Goal: Use online tool/utility: Use online tool/utility

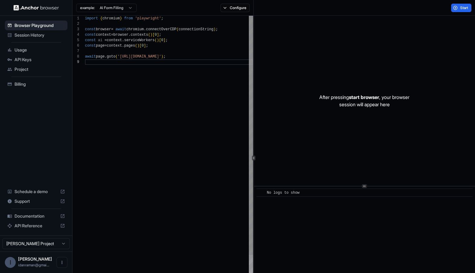
scroll to position [43, 0]
click at [134, 57] on div "import { chromium } from 'playwright' ; const browser = await chromium . connec…" at bounding box center [169, 176] width 168 height 320
type textarea "**********"
click at [230, 15] on div "example: AI Form Filling Configure" at bounding box center [163, 8] width 181 height 16
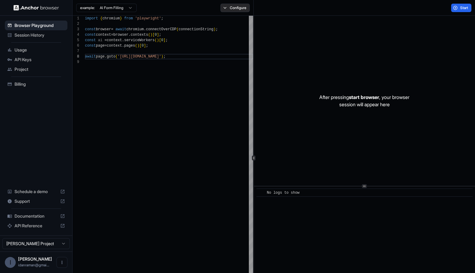
click at [231, 8] on button "Configure" at bounding box center [234, 8] width 29 height 8
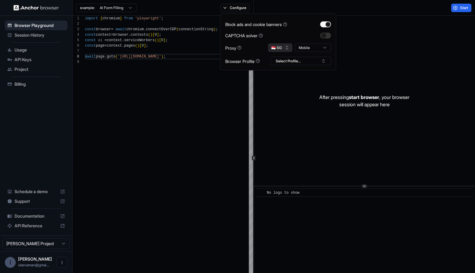
click at [281, 46] on button "🇸🇬 SG" at bounding box center [280, 48] width 24 height 8
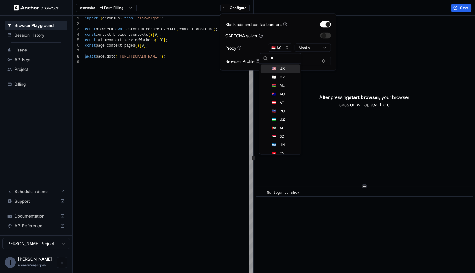
type input "***"
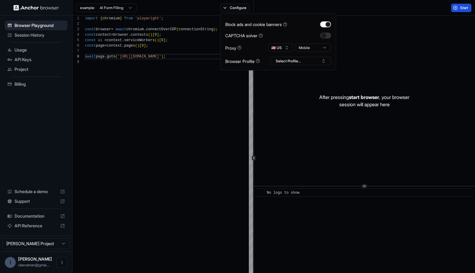
click at [458, 8] on button "Start" at bounding box center [461, 8] width 20 height 8
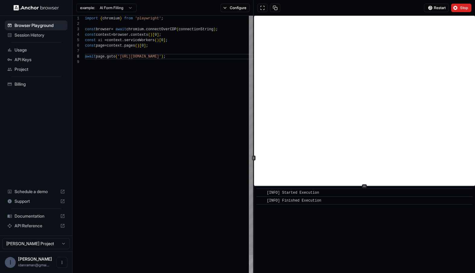
click at [239, 12] on div "example: AI Form Filling Configure" at bounding box center [163, 8] width 181 height 16
click at [239, 8] on button "Configure" at bounding box center [234, 8] width 29 height 8
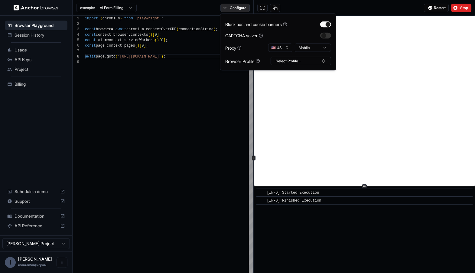
click at [225, 6] on button "Configure" at bounding box center [234, 8] width 29 height 8
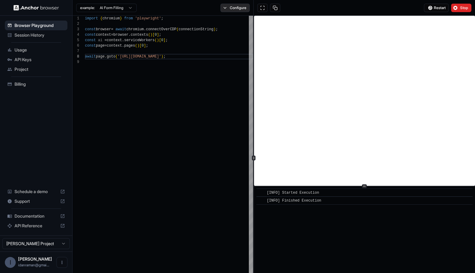
click at [225, 6] on button "Configure" at bounding box center [234, 8] width 29 height 8
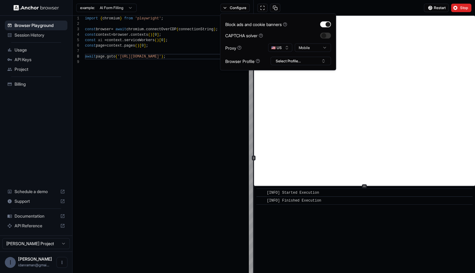
type button "on"
click at [436, 8] on span "Restart" at bounding box center [440, 7] width 12 height 5
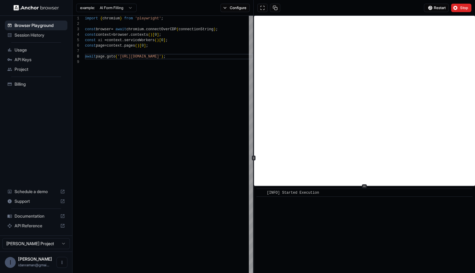
click at [436, 8] on span "Restart" at bounding box center [440, 7] width 12 height 5
click at [437, 7] on span "Restart" at bounding box center [440, 7] width 12 height 5
click at [233, 8] on button "Configure" at bounding box center [234, 8] width 29 height 8
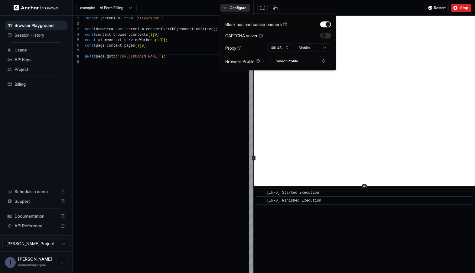
click at [227, 9] on button "Configure" at bounding box center [234, 8] width 29 height 8
